Goal: Transaction & Acquisition: Purchase product/service

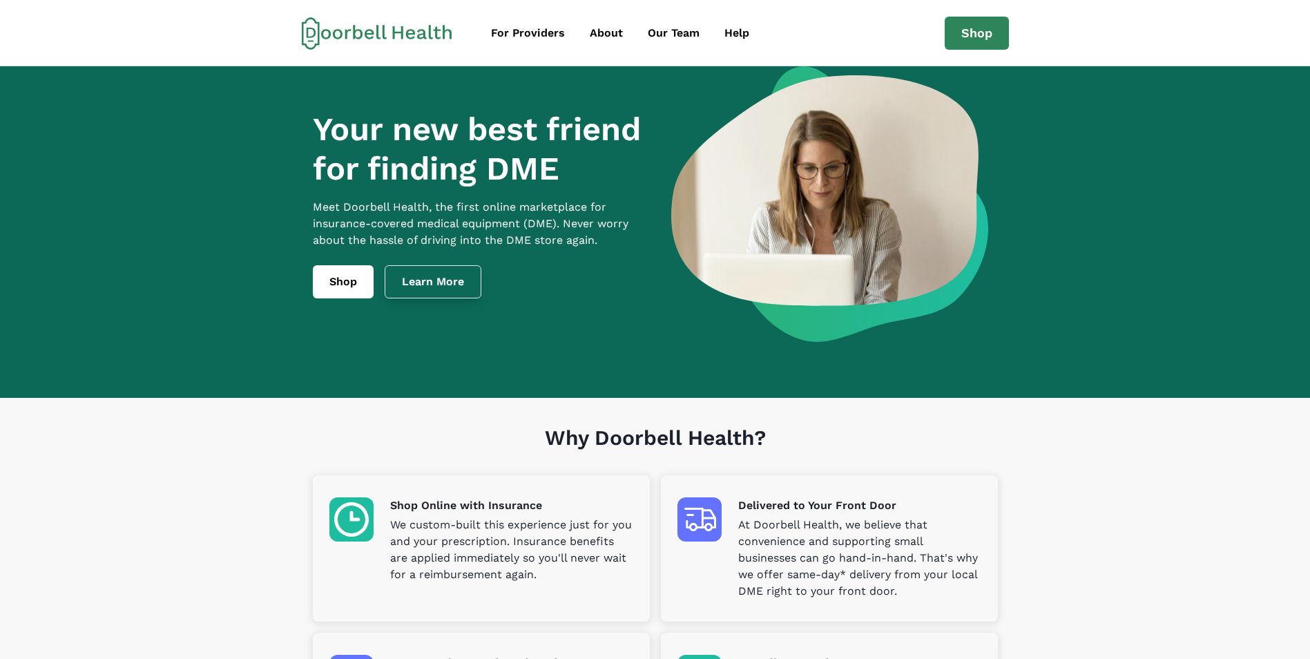
click at [448, 291] on link "Learn More" at bounding box center [433, 281] width 97 height 33
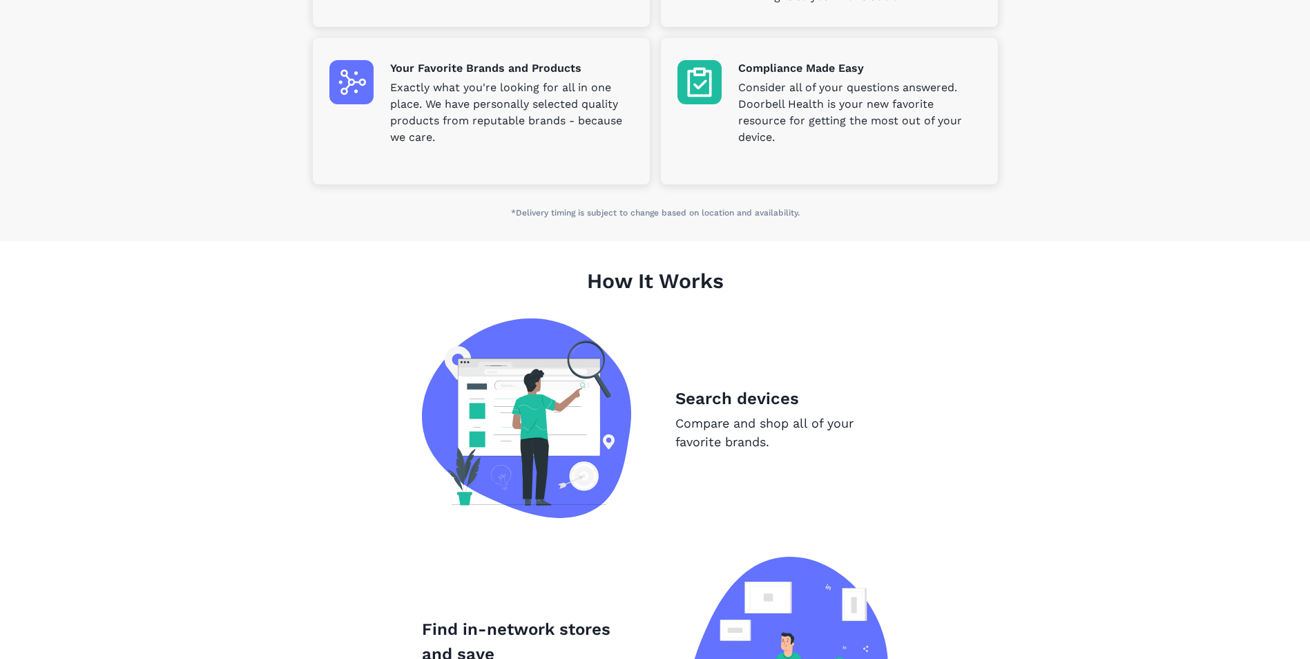
scroll to position [674, 0]
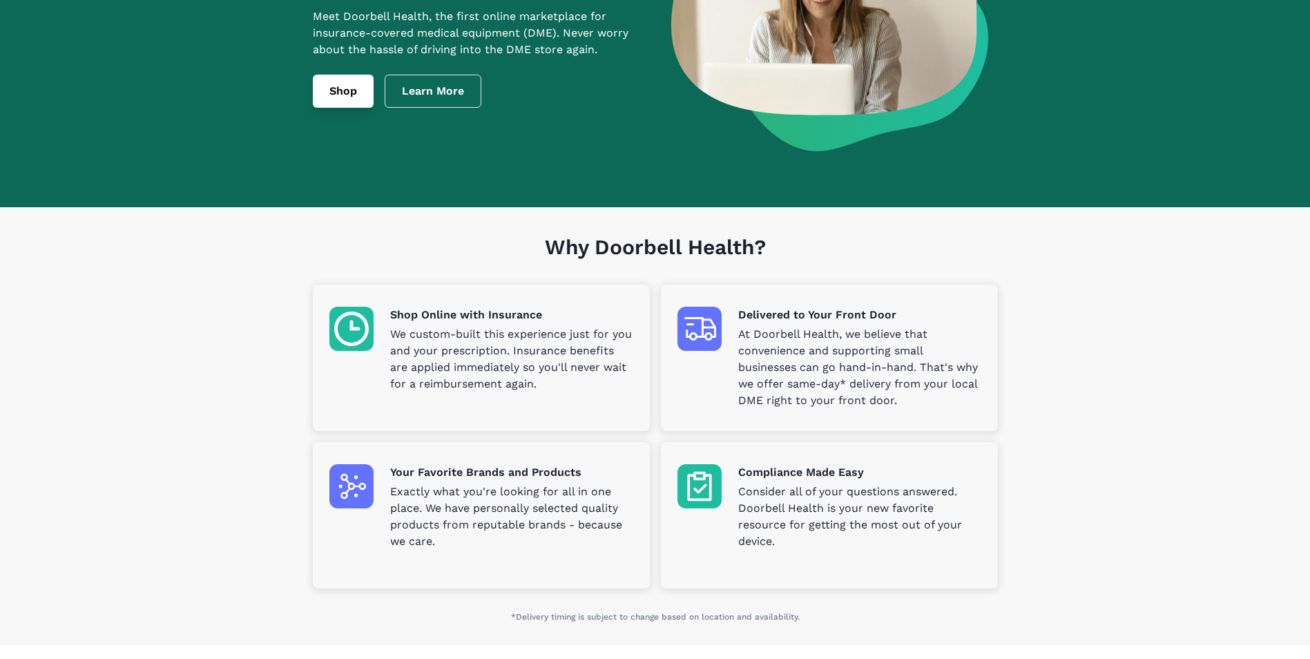
click at [345, 108] on link "Shop" at bounding box center [343, 91] width 61 height 33
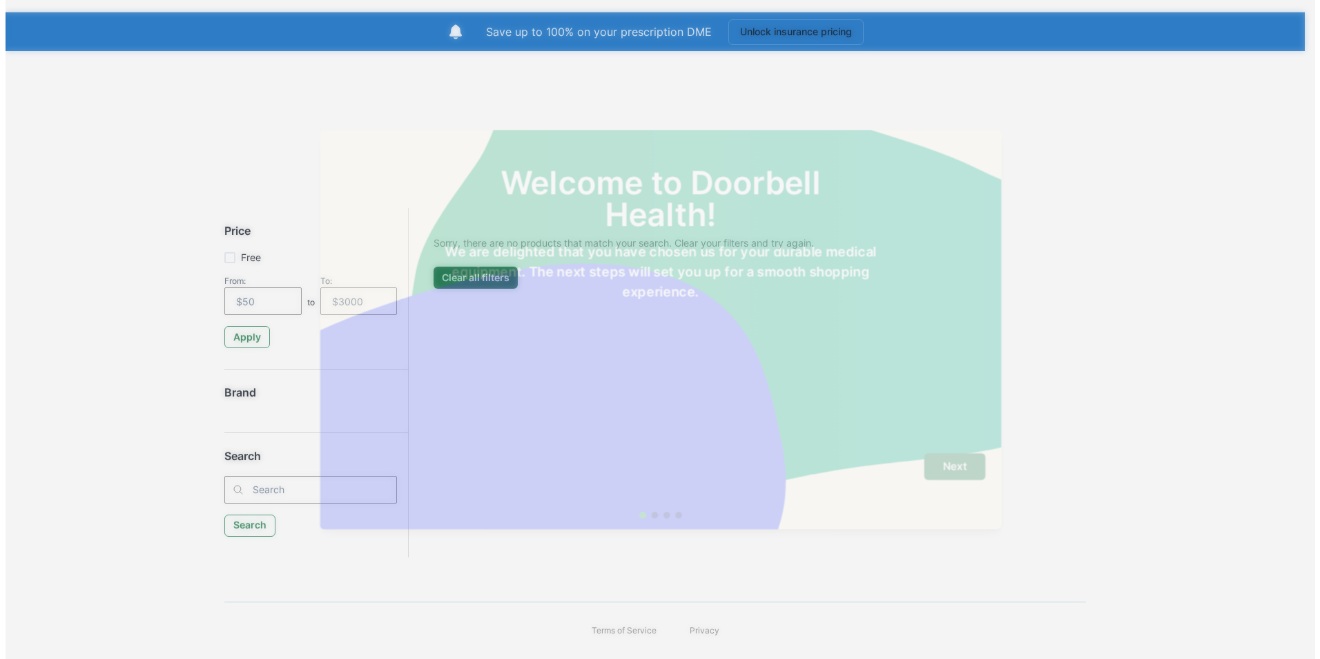
scroll to position [37, 0]
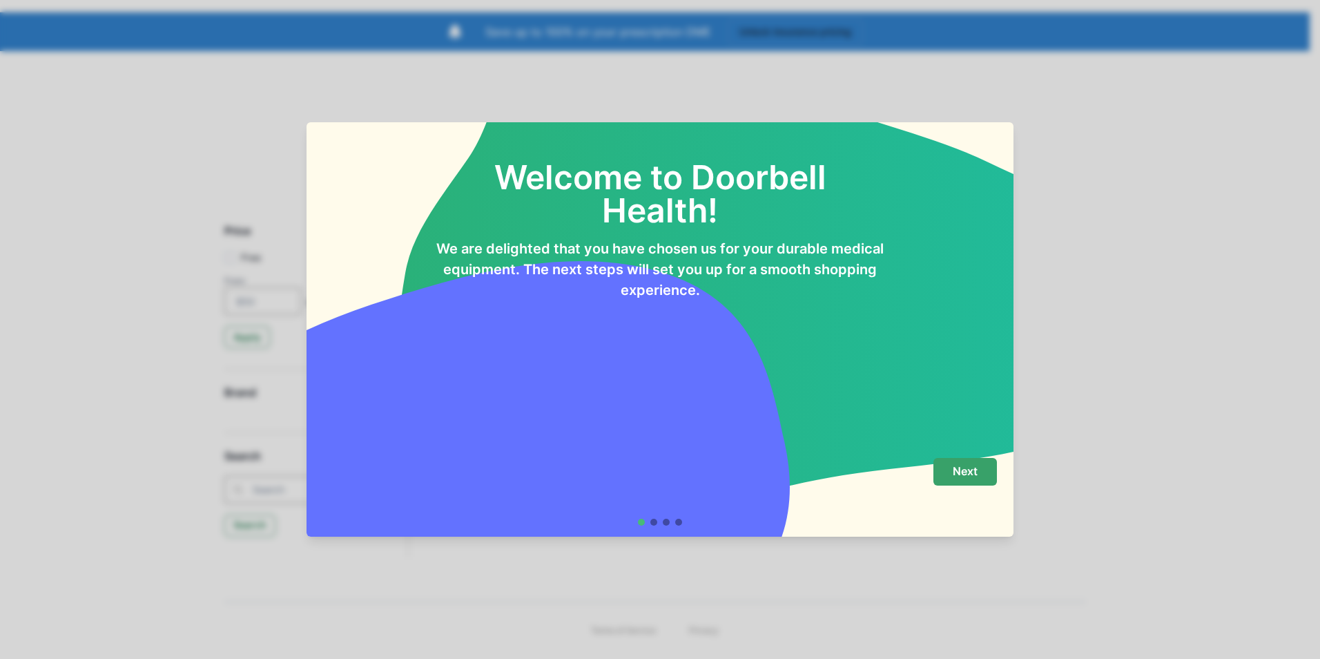
click at [982, 472] on button "Next" at bounding box center [966, 472] width 64 height 28
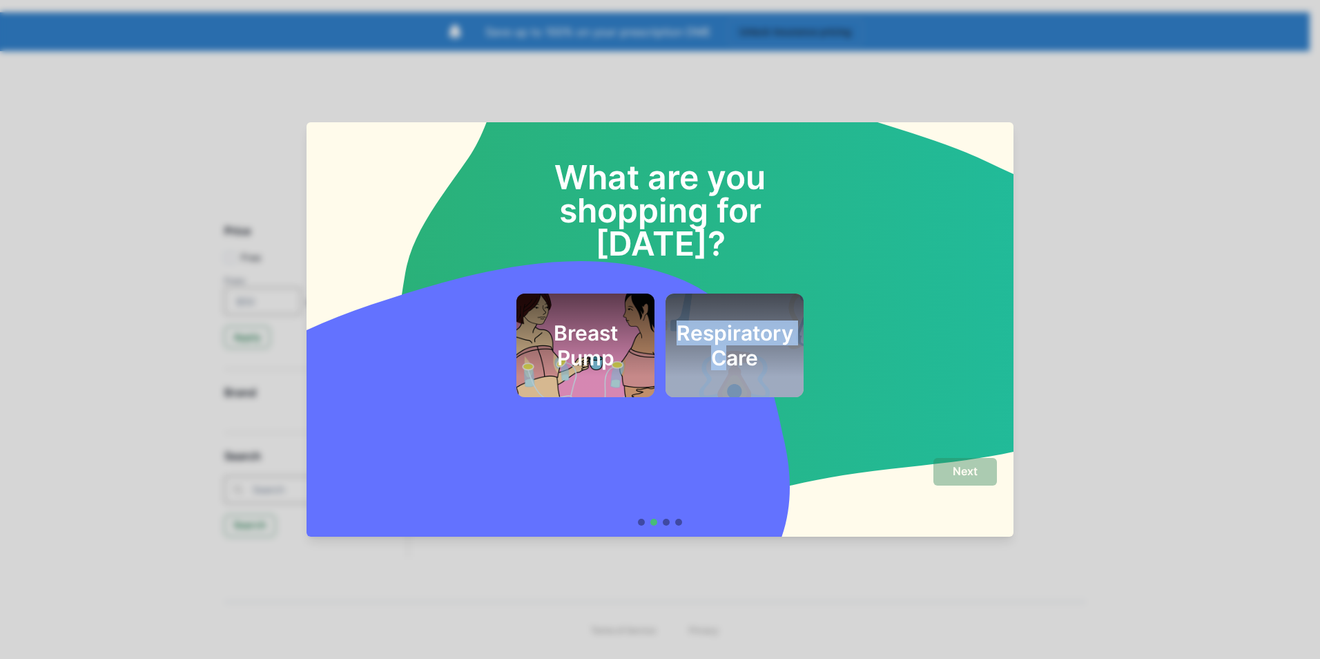
drag, startPoint x: 729, startPoint y: 333, endPoint x: 604, endPoint y: 336, distance: 125.0
click at [604, 336] on div "Breast Pump Respiratory Care" at bounding box center [660, 346] width 287 height 104
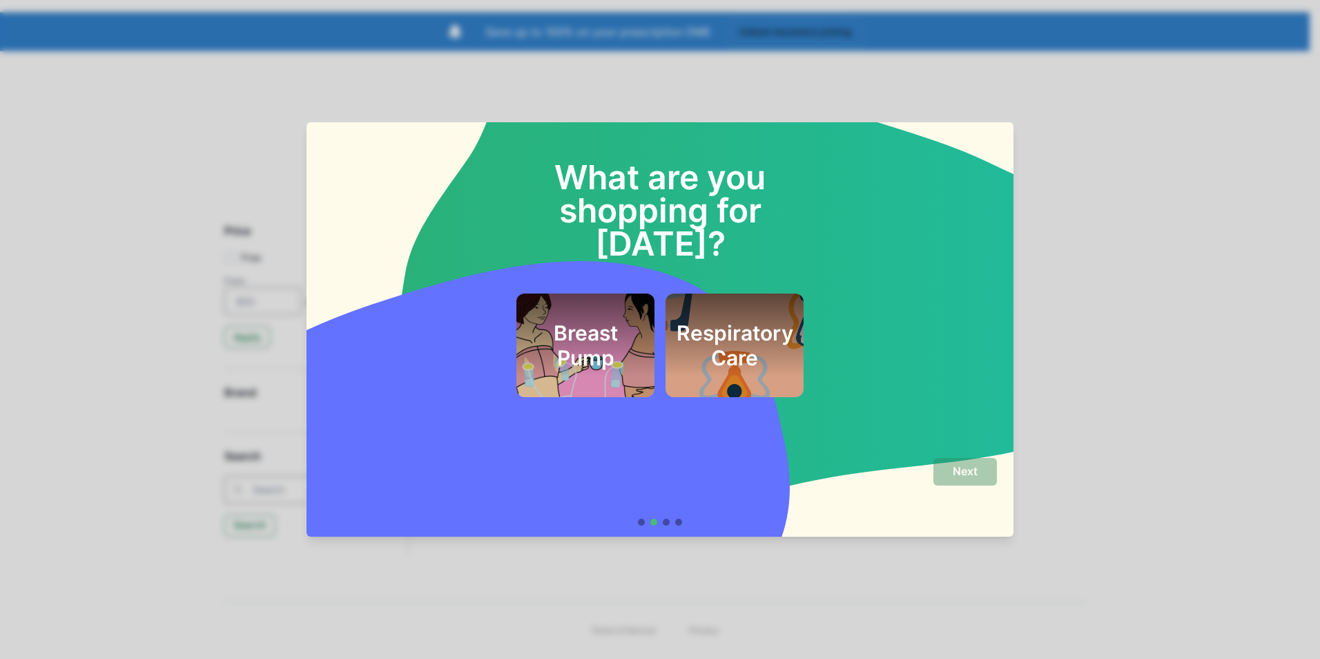
drag, startPoint x: 604, startPoint y: 336, endPoint x: 620, endPoint y: 389, distance: 55.3
click at [620, 389] on div "What are you shopping for [DATE]? Breast Pump Respiratory Care" at bounding box center [660, 284] width 707 height 325
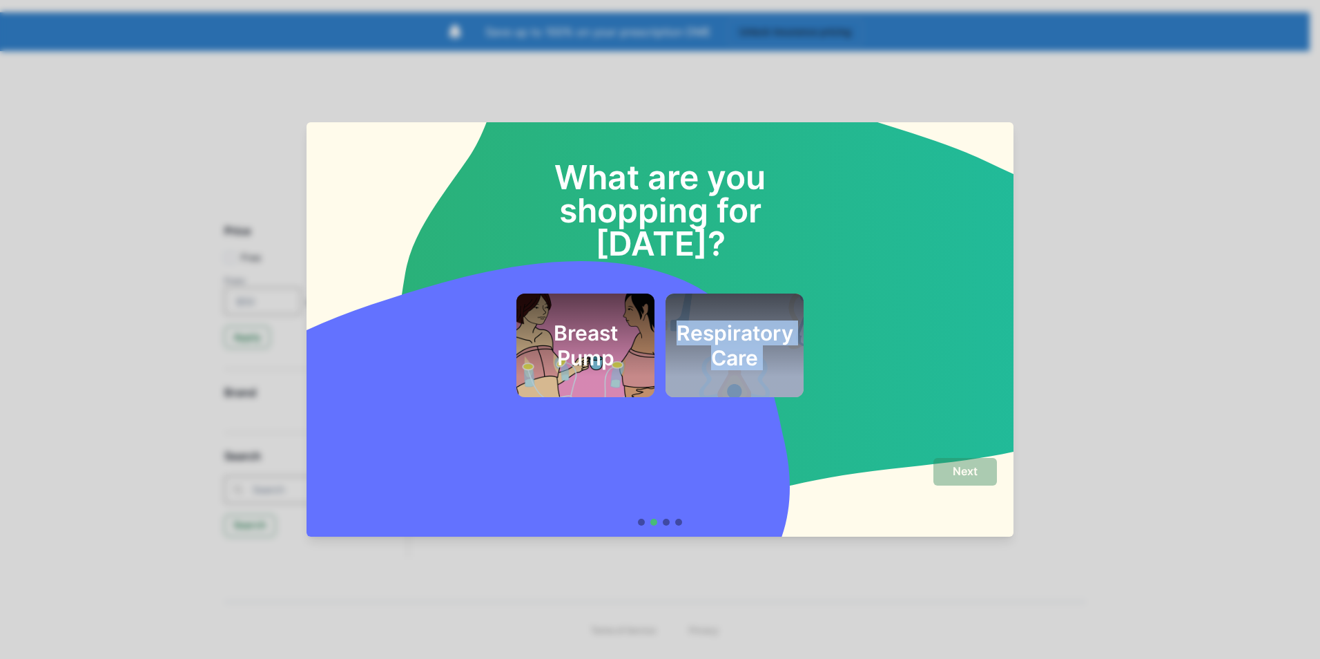
drag, startPoint x: 751, startPoint y: 445, endPoint x: 640, endPoint y: 461, distance: 111.5
click at [640, 461] on section "What are you shopping for [DATE]? Breast Pump Respiratory Care Next" at bounding box center [660, 329] width 707 height 414
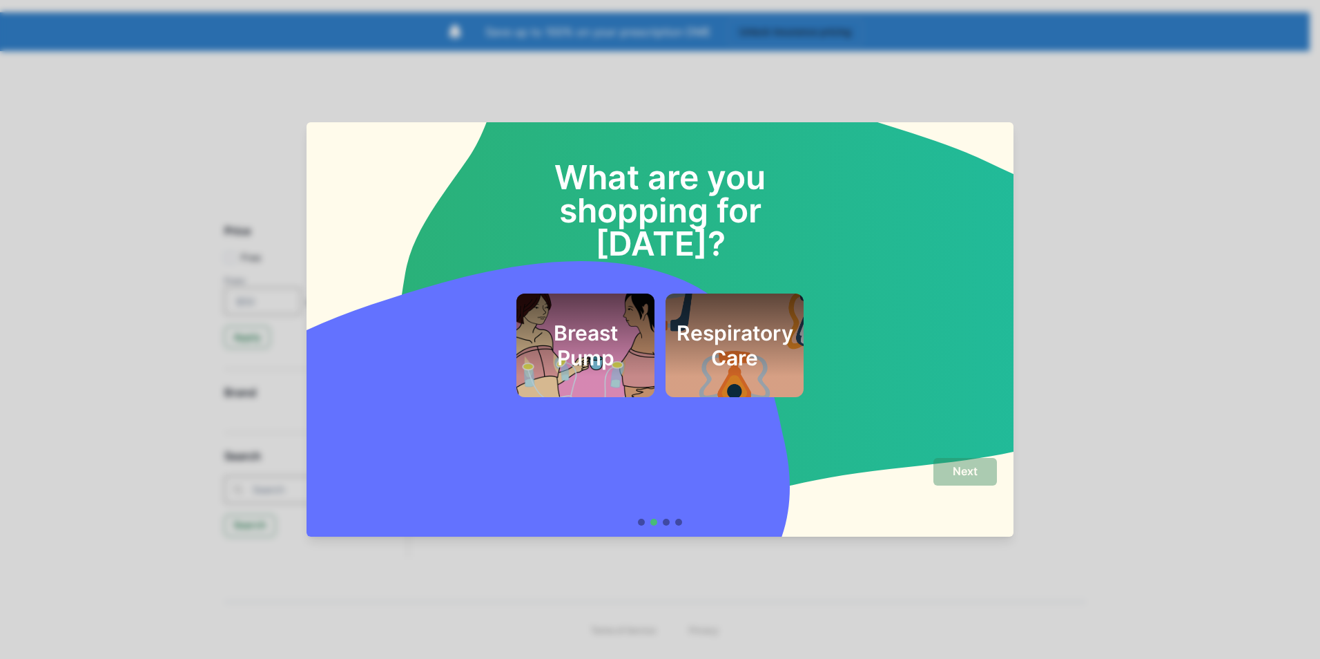
drag, startPoint x: 640, startPoint y: 461, endPoint x: 664, endPoint y: 522, distance: 66.0
click at [664, 521] on div at bounding box center [666, 522] width 7 height 7
click at [667, 524] on div at bounding box center [666, 522] width 7 height 7
click at [864, 488] on div "Next" at bounding box center [660, 485] width 674 height 55
click at [829, 438] on div "What are you shopping for [DATE]? Breast Pump Respiratory Care" at bounding box center [660, 284] width 707 height 325
